Goal: Use online tool/utility

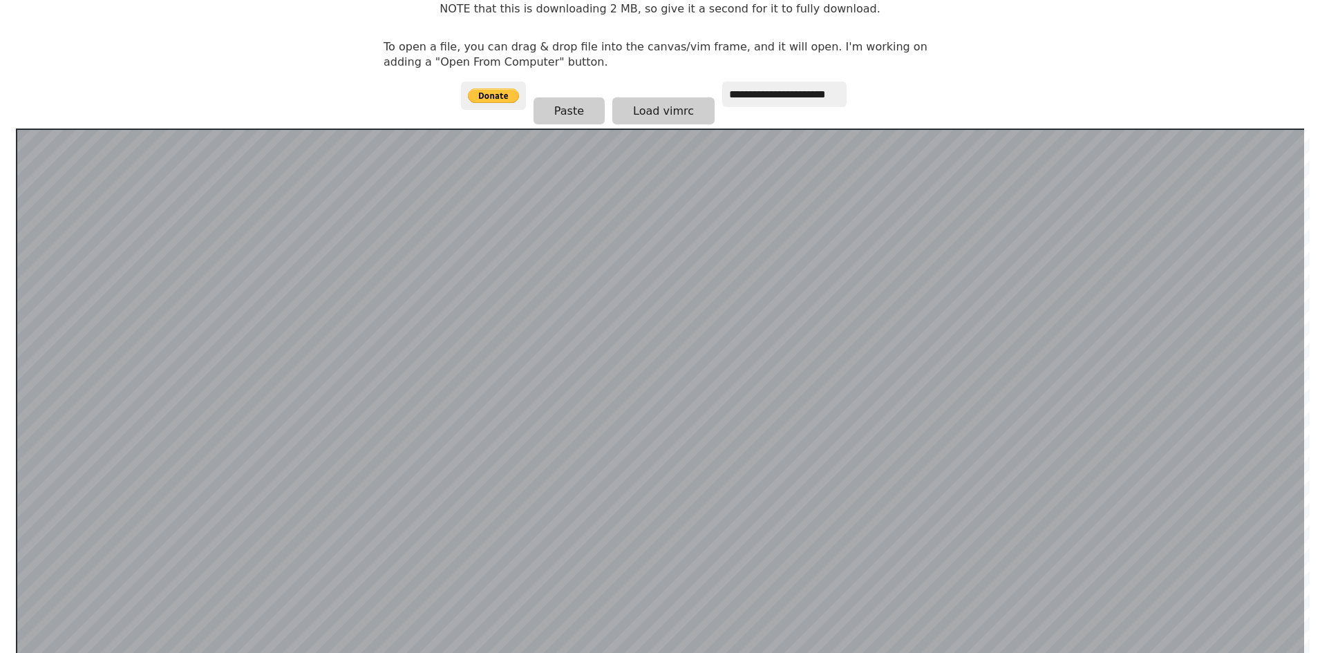
scroll to position [207, 0]
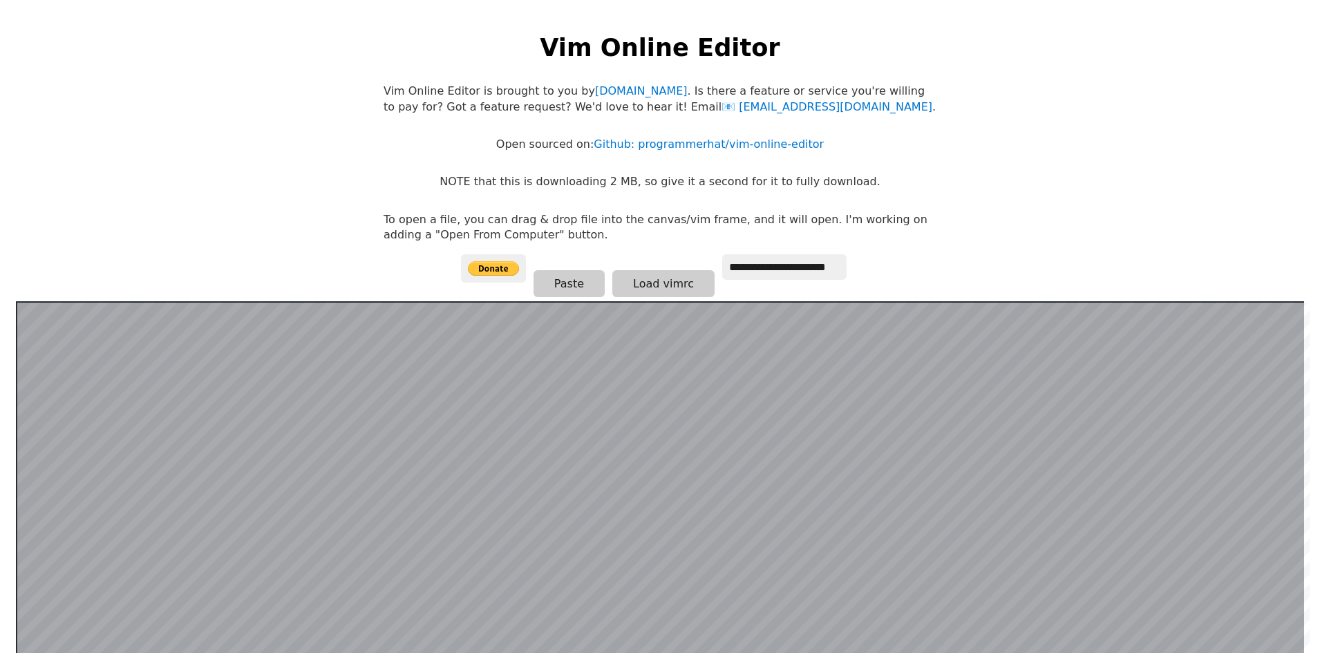
click at [282, 129] on html "**********" at bounding box center [660, 340] width 1320 height 681
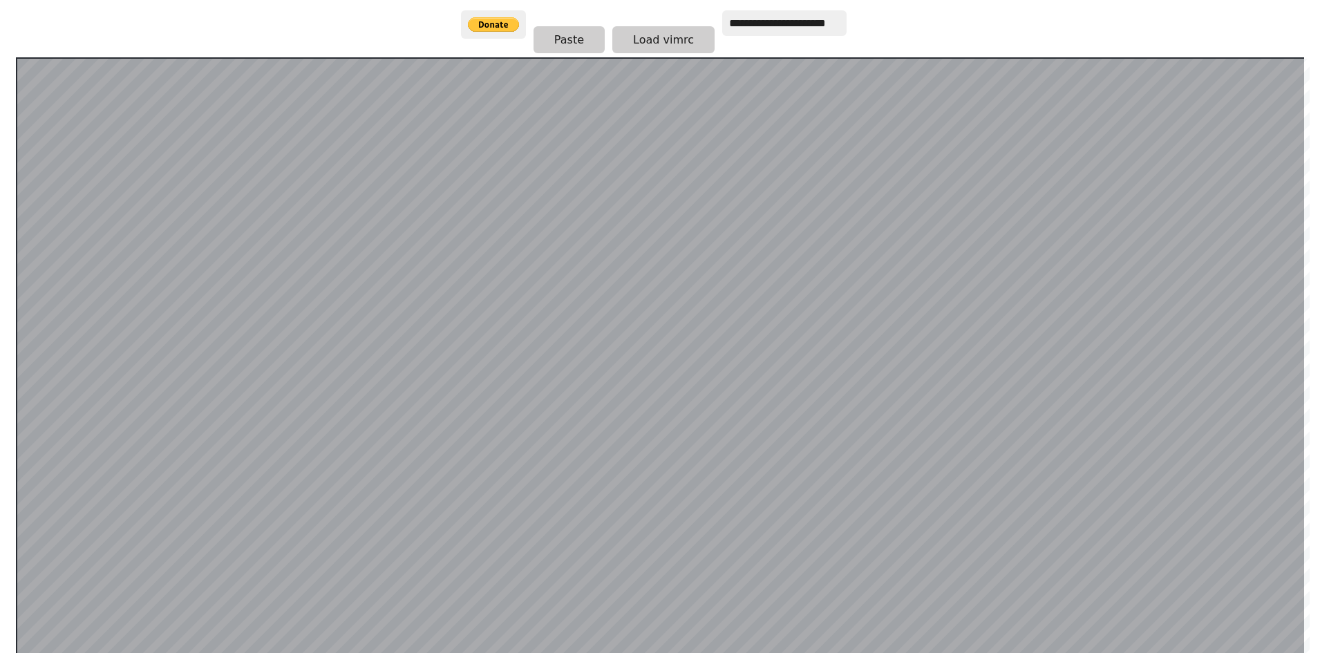
scroll to position [276, 0]
